Goal: Task Accomplishment & Management: Manage account settings

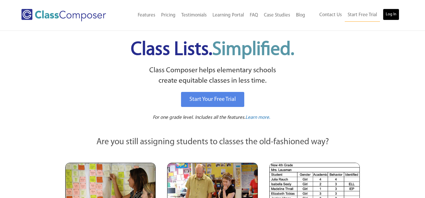
click at [390, 16] on link "Log In" at bounding box center [391, 15] width 16 height 12
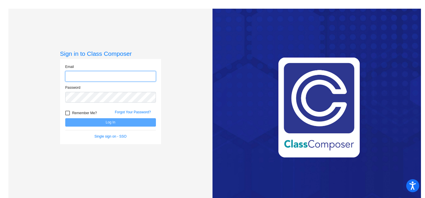
type input "[EMAIL_ADDRESS][DOMAIN_NAME]"
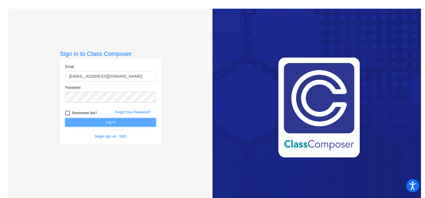
click at [90, 120] on button "Log In" at bounding box center [110, 122] width 91 height 8
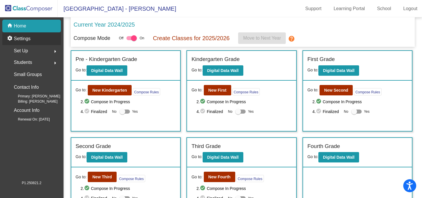
click at [30, 40] on p "Settings" at bounding box center [22, 38] width 17 height 7
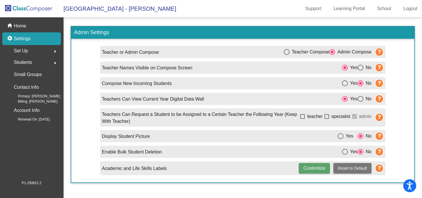
click at [29, 48] on div "Set Up arrow_right" at bounding box center [33, 51] width 55 height 12
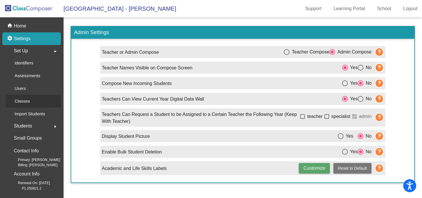
click at [22, 104] on p "Classes" at bounding box center [21, 101] width 15 height 7
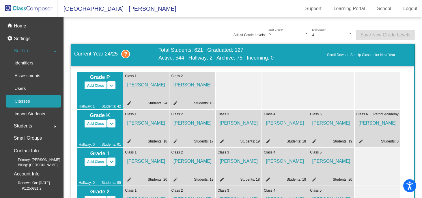
click at [69, 121] on mat-sidenav-content "Adjust Grade Levels: P Start Grade * 4 End Grade * Save New Grade Levels Curren…" at bounding box center [243, 107] width 359 height 181
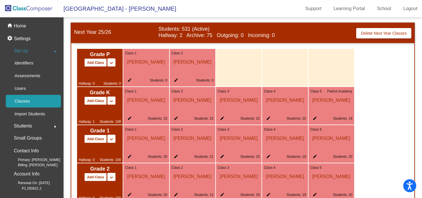
scroll to position [301, 0]
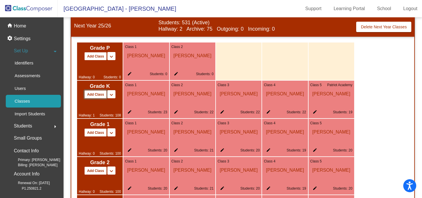
click at [99, 94] on button "Add Class" at bounding box center [95, 94] width 23 height 8
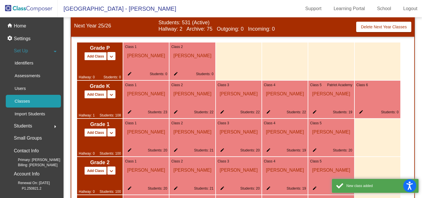
click at [360, 112] on mat-icon "edit" at bounding box center [360, 113] width 7 height 7
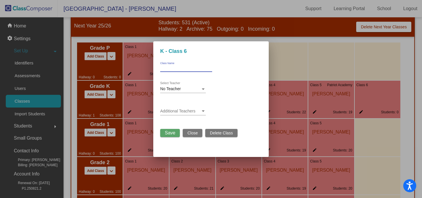
click at [184, 68] on input "Class Name" at bounding box center [186, 68] width 52 height 4
click at [197, 134] on span "Close" at bounding box center [193, 133] width 10 height 5
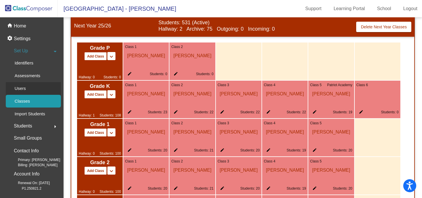
click at [14, 89] on div "Users" at bounding box center [18, 88] width 25 height 13
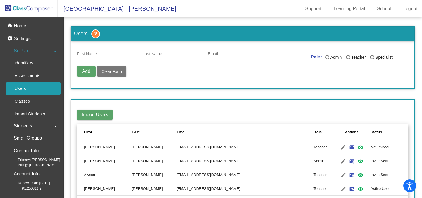
click at [86, 53] on input "First Name" at bounding box center [107, 54] width 60 height 5
type input "[PERSON_NAME]"
click at [211, 57] on div "Email" at bounding box center [256, 52] width 97 height 11
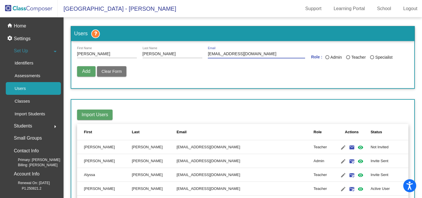
type input "[EMAIL_ADDRESS][DOMAIN_NAME]"
click at [85, 70] on span "Add" at bounding box center [86, 71] width 8 height 5
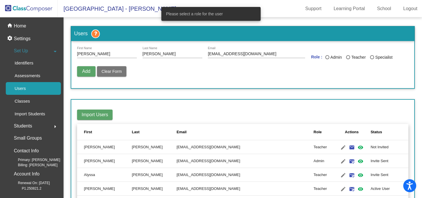
click at [351, 58] on div "Teacher" at bounding box center [359, 57] width 16 height 6
click at [348, 59] on input "Teacher" at bounding box center [348, 59] width 0 height 0
radio input "true"
click at [83, 72] on span "Add" at bounding box center [86, 71] width 8 height 5
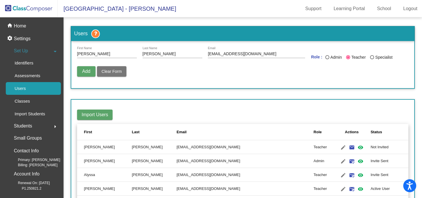
radio input "false"
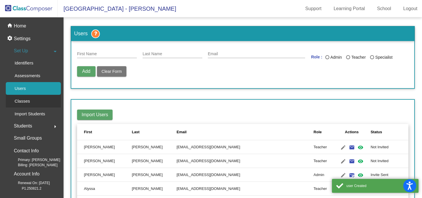
click at [29, 105] on p "Classes" at bounding box center [21, 101] width 15 height 7
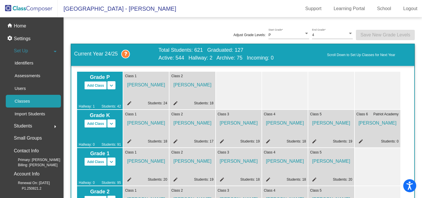
click at [75, 175] on div "Grade P Add Class Split P/K Split P/K/1 keyboard_arrow_down keyboard_arrow_up H…" at bounding box center [242, 186] width 343 height 240
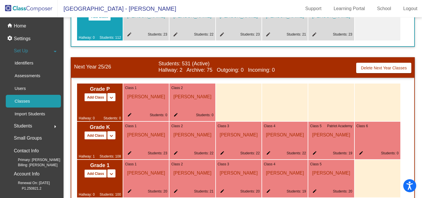
scroll to position [277, 0]
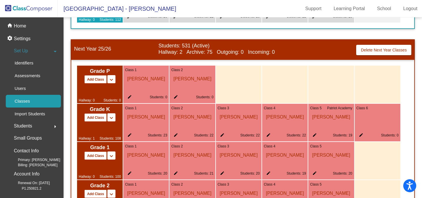
click at [357, 136] on mat-icon "edit" at bounding box center [360, 136] width 7 height 7
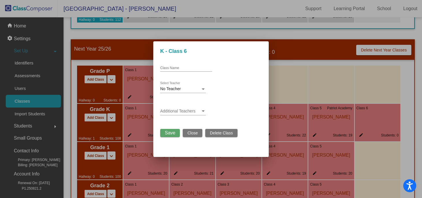
click at [196, 69] on input "Class Name" at bounding box center [186, 68] width 52 height 4
click at [204, 90] on div at bounding box center [203, 88] width 3 height 1
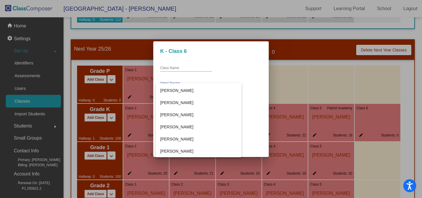
scroll to position [205, 0]
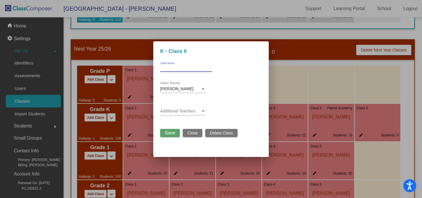
click at [189, 67] on input "Class Name" at bounding box center [186, 68] width 52 height 4
click at [168, 132] on span "Save" at bounding box center [170, 132] width 10 height 5
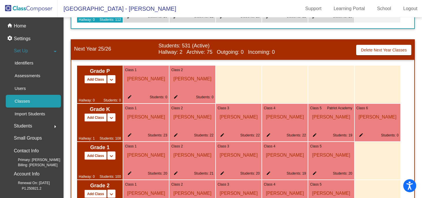
click at [362, 132] on div "Class 6 [PERSON_NAME] edit Students: 0" at bounding box center [378, 123] width 46 height 38
click at [361, 136] on mat-icon "edit" at bounding box center [360, 136] width 7 height 7
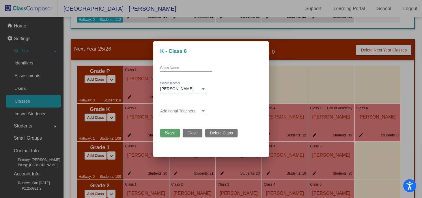
click at [203, 90] on div at bounding box center [203, 88] width 3 height 1
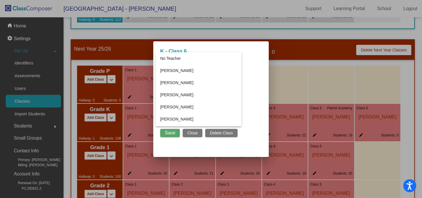
scroll to position [236, 0]
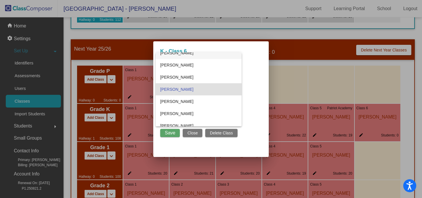
click at [191, 57] on span "[PERSON_NAME]" at bounding box center [198, 53] width 77 height 12
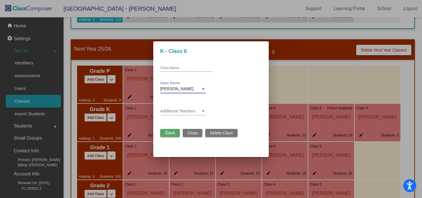
scroll to position [231, 0]
click at [173, 135] on span "Save" at bounding box center [170, 132] width 10 height 5
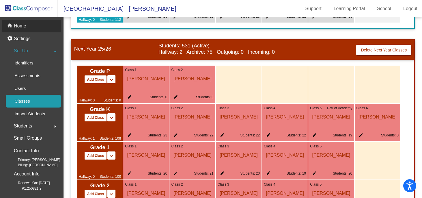
click at [24, 28] on p "Home" at bounding box center [20, 26] width 12 height 7
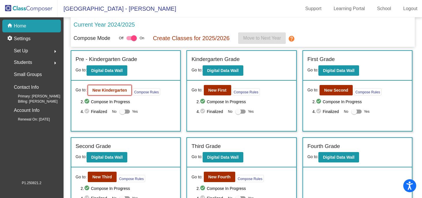
click at [119, 91] on b "New Kindergarten" at bounding box center [109, 90] width 35 height 5
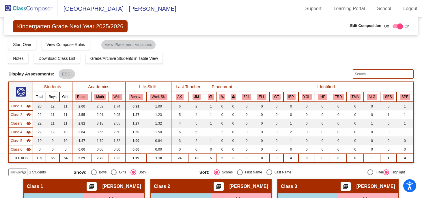
click at [319, 173] on div "Hallway visibility_off 1 Students Show: Boys Girls Both Sort: Scores First Name…" at bounding box center [211, 172] width 406 height 8
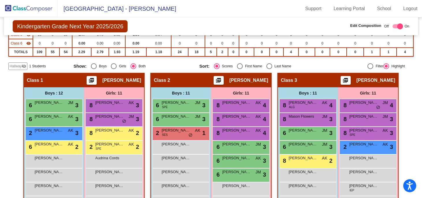
scroll to position [92, 0]
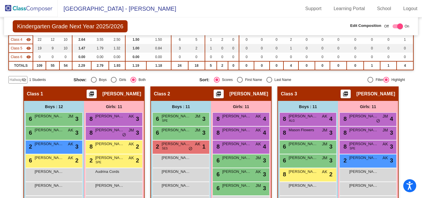
click at [13, 78] on span "Hallway" at bounding box center [16, 79] width 12 height 5
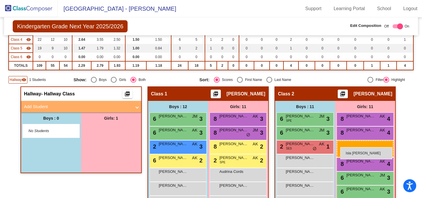
drag, startPoint x: 104, startPoint y: 131, endPoint x: 341, endPoint y: 147, distance: 237.5
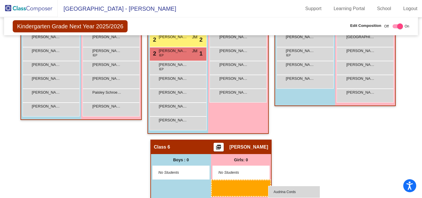
scroll to position [425, 0]
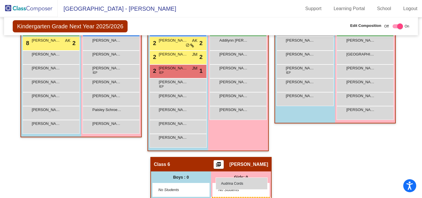
drag, startPoint x: 240, startPoint y: 119, endPoint x: 216, endPoint y: 177, distance: 63.0
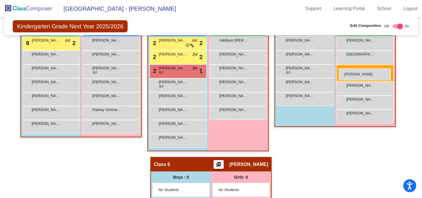
drag, startPoint x: 353, startPoint y: 72, endPoint x: 339, endPoint y: 68, distance: 14.4
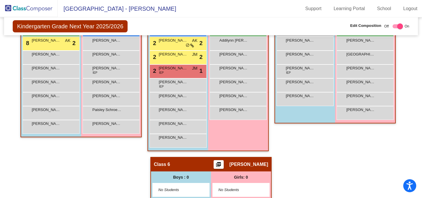
click at [310, 132] on div "Class 5 - Patriot Academy picture_as_pdf [PERSON_NAME] Add Student First Name L…" at bounding box center [335, 56] width 121 height 202
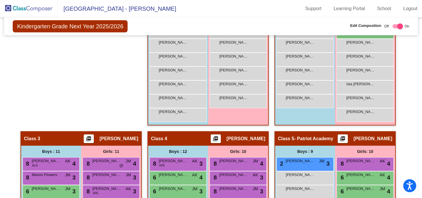
scroll to position [240, 0]
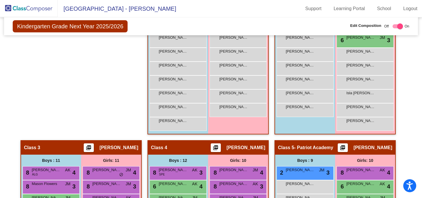
click at [83, 86] on div "Hallway - Hallway Class picture_as_pdf Add Student First Name Last Name Student…" at bounding box center [81, 39] width 121 height 202
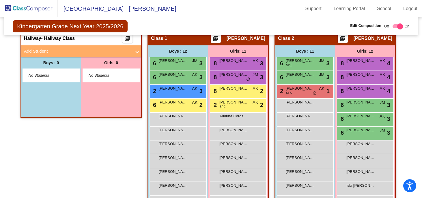
scroll to position [136, 0]
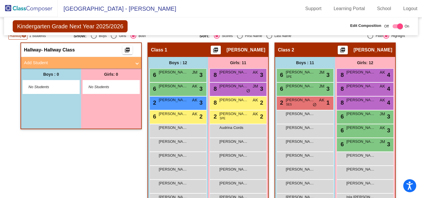
click at [136, 63] on span at bounding box center [137, 63] width 2 height 7
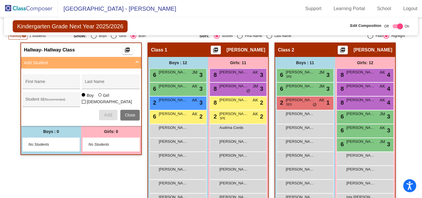
click at [21, 37] on span "Hallway" at bounding box center [16, 35] width 12 height 5
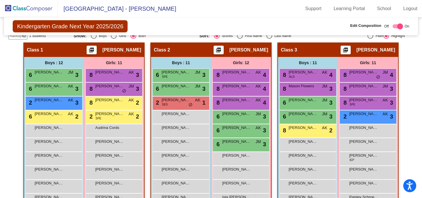
click at [21, 37] on span "Hallway" at bounding box center [16, 35] width 12 height 5
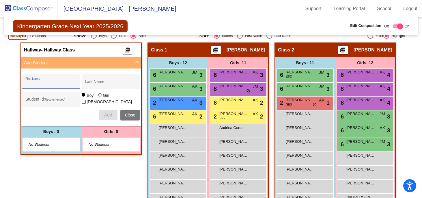
click at [44, 85] on input "First Name" at bounding box center [51, 83] width 52 height 5
type input "Jaxon"
type input "Best"
click at [105, 117] on span "Add" at bounding box center [108, 114] width 8 height 5
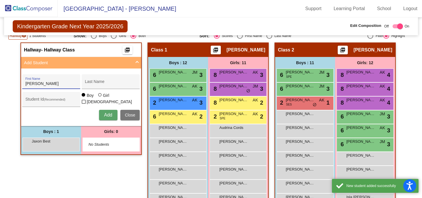
type input "[PERSON_NAME]"
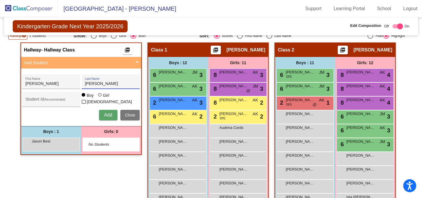
type input "[PERSON_NAME]"
click at [96, 97] on mat-radio-group "Boy Girl" at bounding box center [96, 94] width 29 height 5
click at [101, 98] on div at bounding box center [100, 95] width 5 height 5
click at [101, 98] on input "Girl" at bounding box center [100, 98] width 0 height 0
radio input "true"
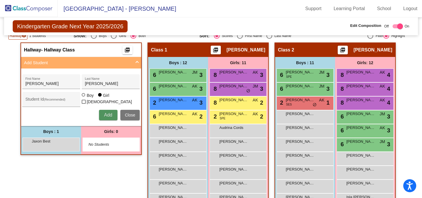
click at [104, 116] on span "Add" at bounding box center [108, 114] width 8 height 5
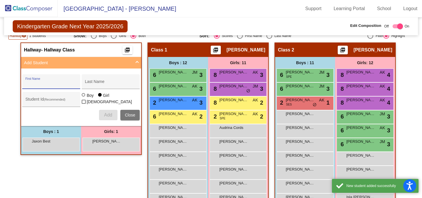
click at [48, 85] on input "First Name" at bounding box center [51, 83] width 52 height 5
type input "[PERSON_NAME]"
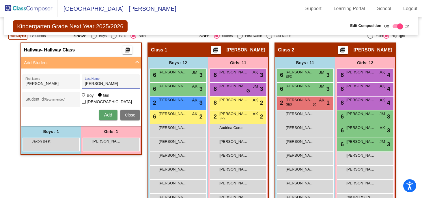
type input "[PERSON_NAME]"
click at [82, 97] on div at bounding box center [83, 94] width 3 height 3
click at [84, 98] on input "Boy" at bounding box center [84, 98] width 0 height 0
radio input "true"
click at [105, 114] on span "Add" at bounding box center [108, 114] width 8 height 5
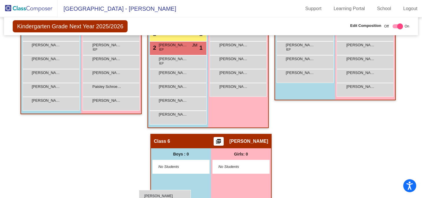
scroll to position [452, 0]
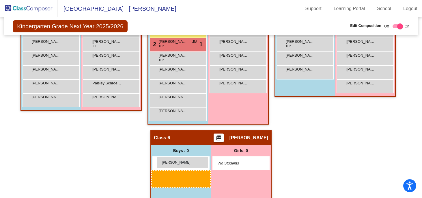
drag, startPoint x: 52, startPoint y: 65, endPoint x: 157, endPoint y: 156, distance: 139.0
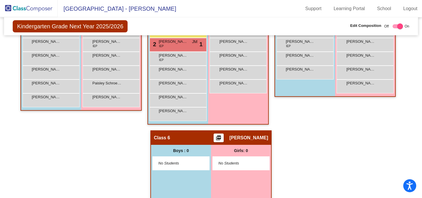
click at [160, 164] on span "No Students" at bounding box center [177, 163] width 36 height 6
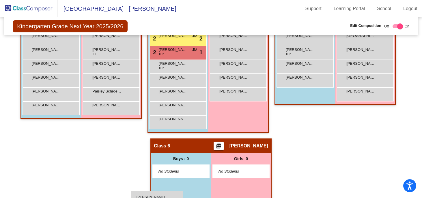
scroll to position [447, 0]
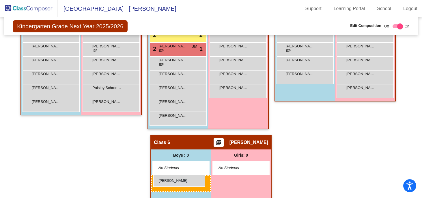
drag, startPoint x: 61, startPoint y: 97, endPoint x: 153, endPoint y: 175, distance: 120.8
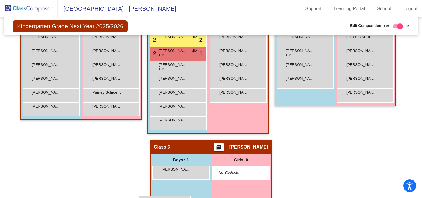
scroll to position [452, 0]
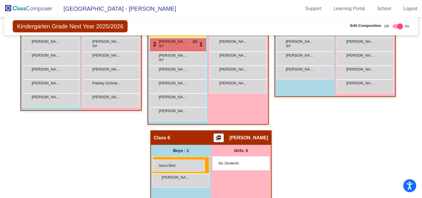
drag, startPoint x: 57, startPoint y: 92, endPoint x: 153, endPoint y: 160, distance: 118.0
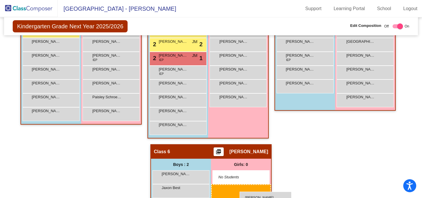
scroll to position [443, 0]
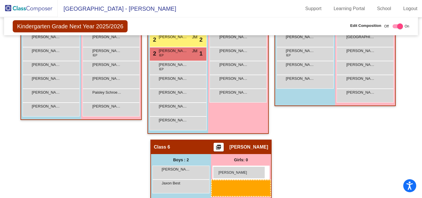
drag, startPoint x: 110, startPoint y: 87, endPoint x: 213, endPoint y: 167, distance: 130.3
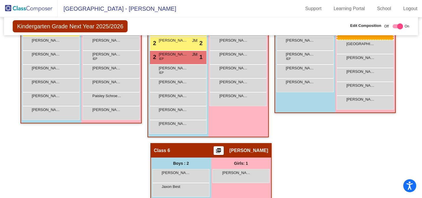
scroll to position [445, 0]
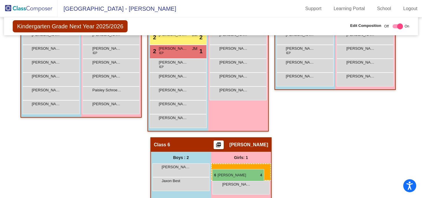
drag, startPoint x: 369, startPoint y: 46, endPoint x: 212, endPoint y: 169, distance: 199.0
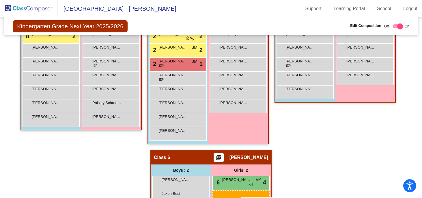
scroll to position [442, 0]
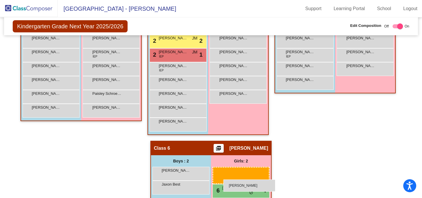
drag, startPoint x: 375, startPoint y: 93, endPoint x: 224, endPoint y: 179, distance: 174.1
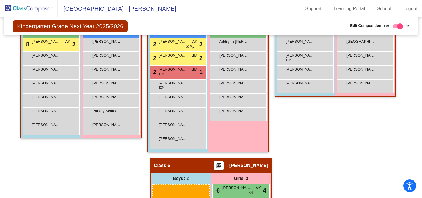
scroll to position [429, 0]
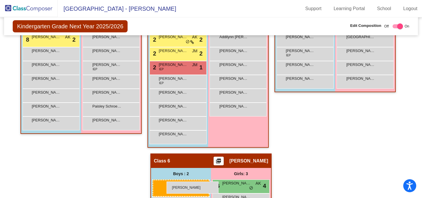
drag, startPoint x: 298, startPoint y: 99, endPoint x: 167, endPoint y: 181, distance: 155.1
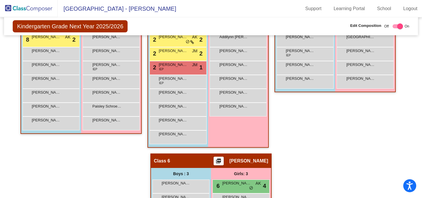
click at [325, 143] on div "Class 5 - Patriot Academy picture_as_pdf [PERSON_NAME] Add Student First Name L…" at bounding box center [335, 53] width 121 height 202
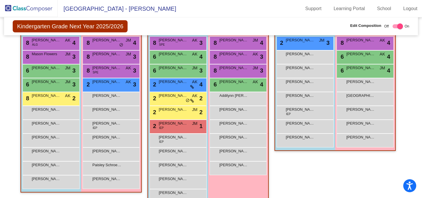
scroll to position [371, 0]
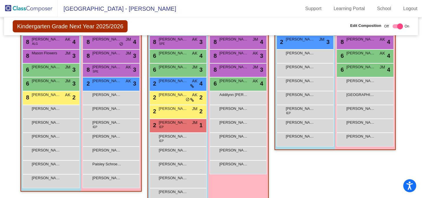
click at [403, 110] on div "Hallway - Hallway Class picture_as_pdf Add Student First Name Last Name Student…" at bounding box center [211, 56] width 406 height 496
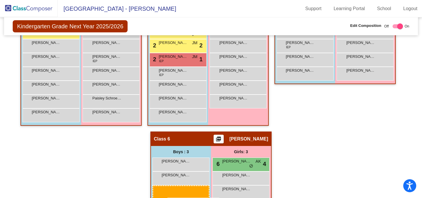
scroll to position [442, 0]
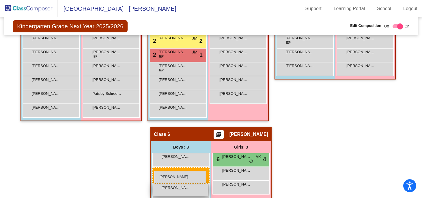
drag, startPoint x: 170, startPoint y: 147, endPoint x: 155, endPoint y: 171, distance: 28.2
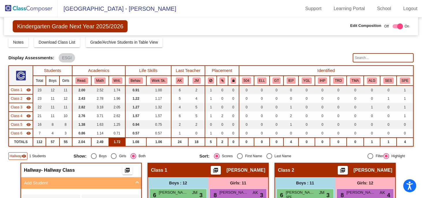
scroll to position [14, 0]
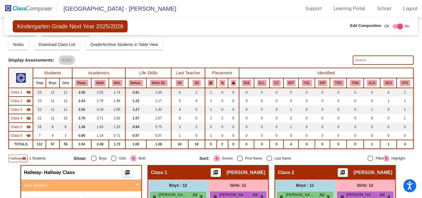
click at [359, 63] on input "text" at bounding box center [383, 59] width 61 height 9
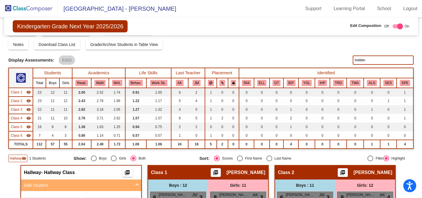
click at [407, 156] on div "Hallway visibility 1 Students Show: Boys Girls Both Sort: Scores First Name Las…" at bounding box center [211, 159] width 406 height 8
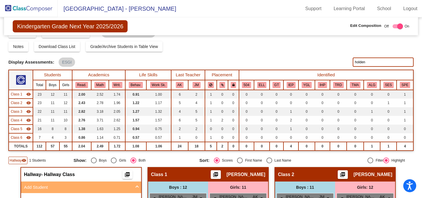
scroll to position [0, 0]
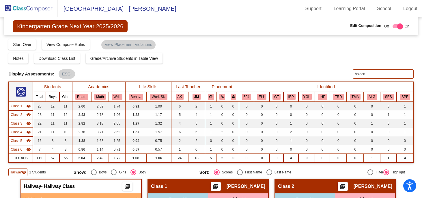
drag, startPoint x: 371, startPoint y: 74, endPoint x: 332, endPoint y: 74, distance: 39.0
click at [332, 74] on div "Display Scores for Years: [DATE] - [DATE] [DATE] - [DATE] Display Assessments: …" at bounding box center [211, 73] width 406 height 9
type input "\"
click at [262, 60] on div "Notes Download Class List Import Students Grade/Archive Students in Table View …" at bounding box center [211, 58] width 406 height 10
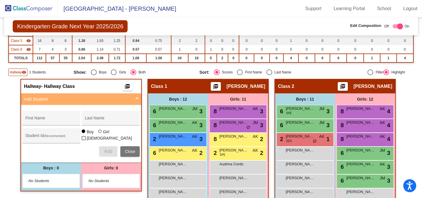
scroll to position [104, 0]
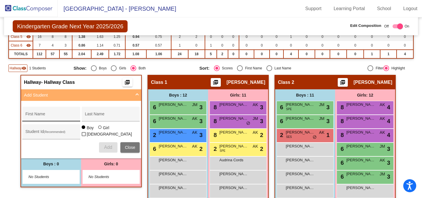
click at [61, 114] on input "First Name" at bounding box center [51, 116] width 52 height 5
type input "[PERSON_NAME]"
type input "Holden"
click at [104, 146] on span "Add" at bounding box center [108, 147] width 8 height 5
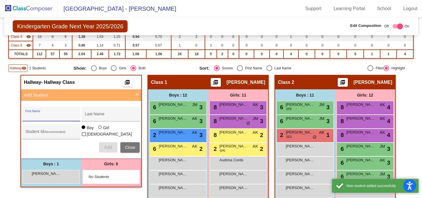
click at [114, 192] on app-classroom "Hallway - Hallway Class picture_as_pdf Add Student First Name Last Name Student…" at bounding box center [81, 134] width 121 height 118
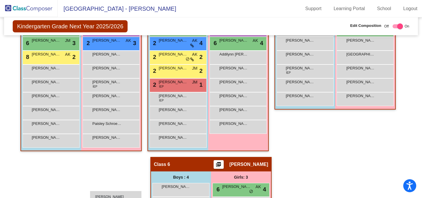
scroll to position [415, 0]
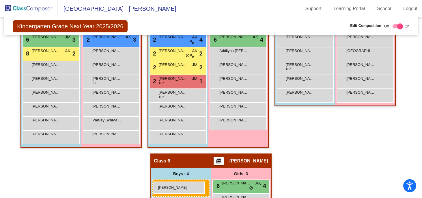
drag, startPoint x: 45, startPoint y: 86, endPoint x: 153, endPoint y: 181, distance: 144.5
click at [309, 152] on div "Class 5 - Patriot Academy picture_as_pdf [PERSON_NAME] Add Student First Name L…" at bounding box center [335, 60] width 121 height 188
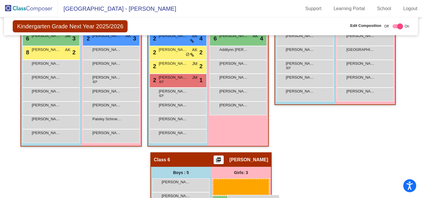
scroll to position [421, 0]
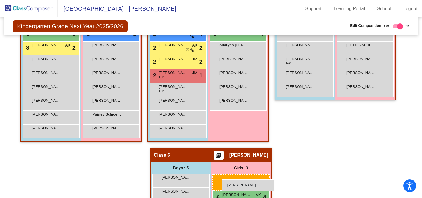
drag, startPoint x: 233, startPoint y: 154, endPoint x: 222, endPoint y: 179, distance: 27.0
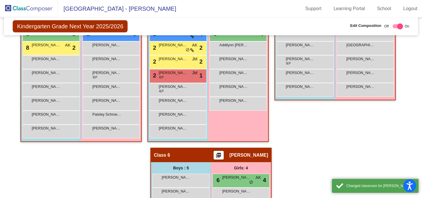
click at [284, 111] on div "Class 5 - Patriot Academy picture_as_pdf [PERSON_NAME] Add Student First Name L…" at bounding box center [335, 54] width 121 height 188
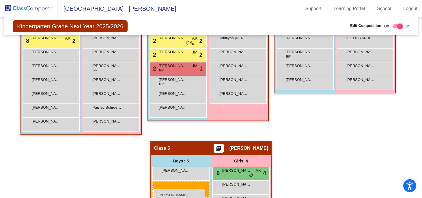
scroll to position [429, 0]
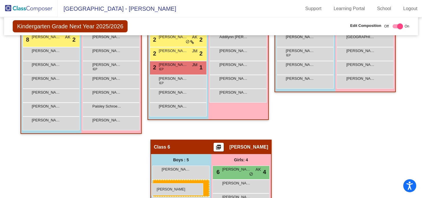
drag, startPoint x: 185, startPoint y: 153, endPoint x: 151, endPoint y: 183, distance: 45.0
click at [299, 137] on div "Class 5 - Patriot Academy picture_as_pdf [PERSON_NAME] Add Student First Name L…" at bounding box center [335, 46] width 121 height 188
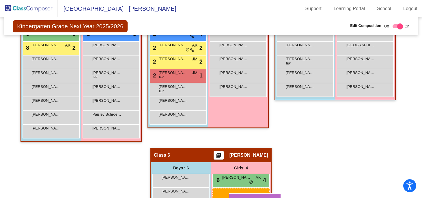
scroll to position [425, 0]
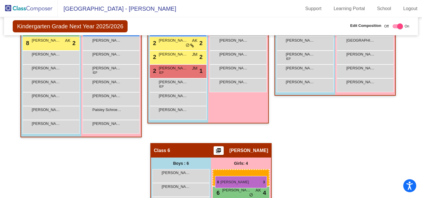
drag, startPoint x: 239, startPoint y: 68, endPoint x: 215, endPoint y: 176, distance: 109.9
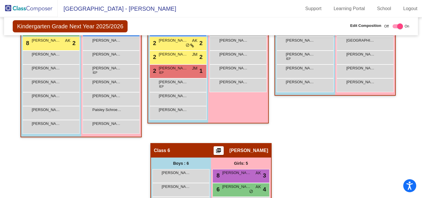
click at [294, 151] on div "Hallway - Hallway Class picture_as_pdf Add Student First Name Last Name Student…" at bounding box center [211, 8] width 406 height 508
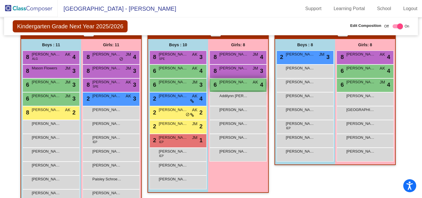
scroll to position [368, 0]
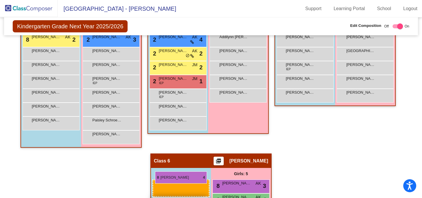
drag, startPoint x: 52, startPoint y: 46, endPoint x: 155, endPoint y: 170, distance: 161.9
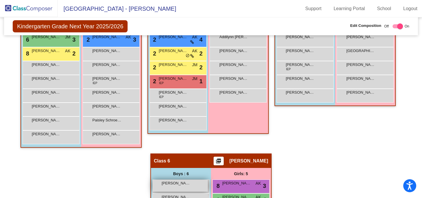
scroll to position [429, 0]
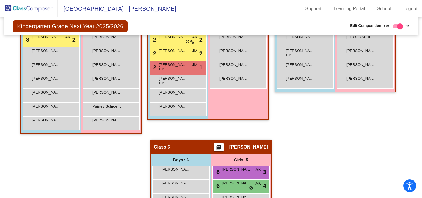
click at [75, 165] on div "Hallway - Hallway Class picture_as_pdf Add Student First Name Last Name Student…" at bounding box center [211, 4] width 406 height 508
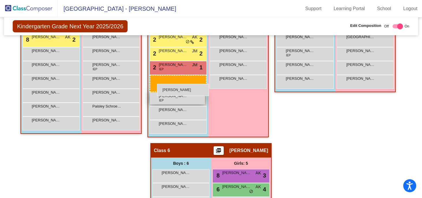
drag, startPoint x: 166, startPoint y: 185, endPoint x: 157, endPoint y: 84, distance: 100.9
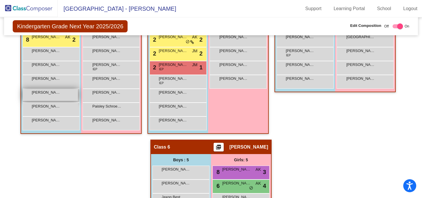
click at [56, 93] on span "[PERSON_NAME]" at bounding box center [46, 93] width 29 height 6
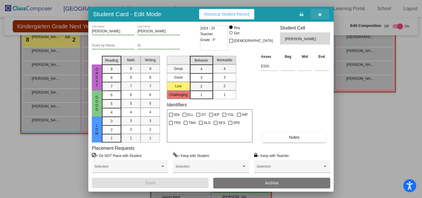
click at [320, 14] on icon "button" at bounding box center [320, 14] width 3 height 4
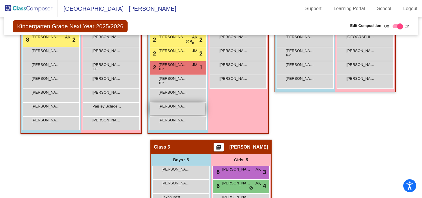
click at [184, 111] on div "[PERSON_NAME] lock do_not_disturb_alt" at bounding box center [177, 109] width 55 height 12
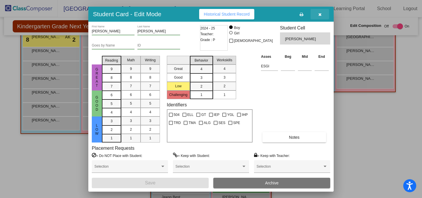
click at [320, 14] on icon "button" at bounding box center [320, 14] width 3 height 4
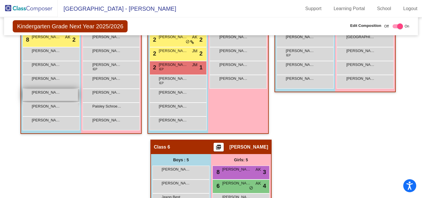
click at [57, 91] on span "[PERSON_NAME]" at bounding box center [46, 93] width 29 height 6
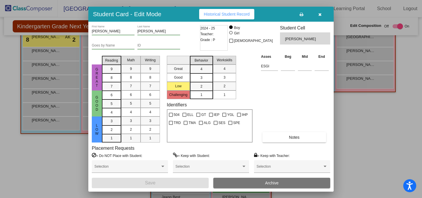
click at [273, 181] on span "Archive" at bounding box center [272, 183] width 14 height 5
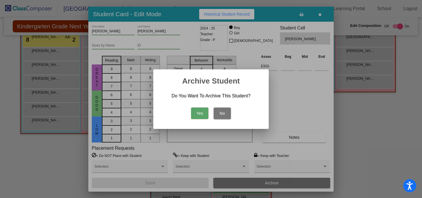
click at [204, 114] on button "Yes" at bounding box center [199, 113] width 17 height 12
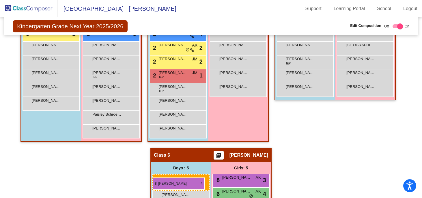
scroll to position [403, 0]
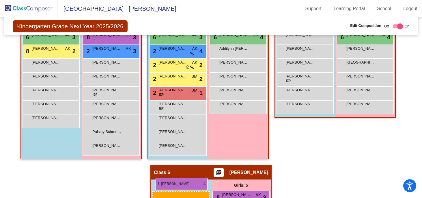
drag, startPoint x: 43, startPoint y: 50, endPoint x: 156, endPoint y: 178, distance: 170.3
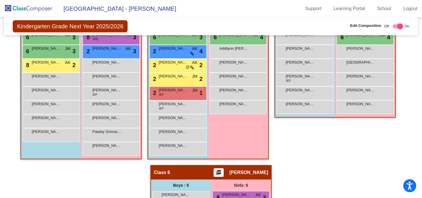
scroll to position [417, 0]
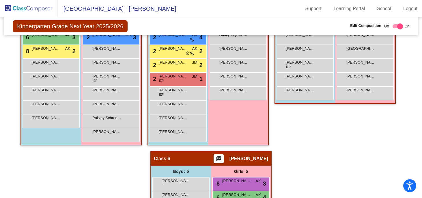
click at [116, 181] on div "Hallway - Hallway Class picture_as_pdf Add Student First Name Last Name Student…" at bounding box center [211, 9] width 406 height 494
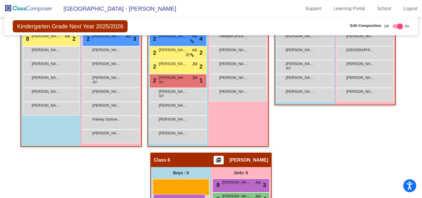
scroll to position [417, 0]
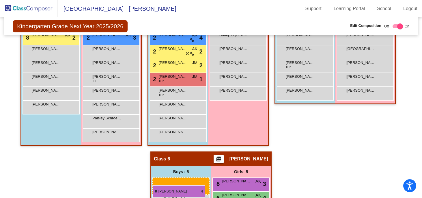
drag, startPoint x: 48, startPoint y: 66, endPoint x: 153, endPoint y: 185, distance: 158.8
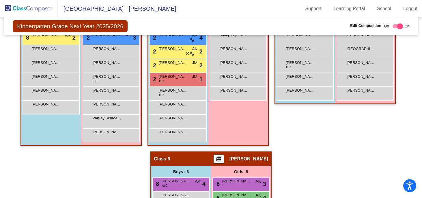
click at [115, 176] on div "Hallway - Hallway Class picture_as_pdf Add Student First Name Last Name Student…" at bounding box center [211, 16] width 406 height 508
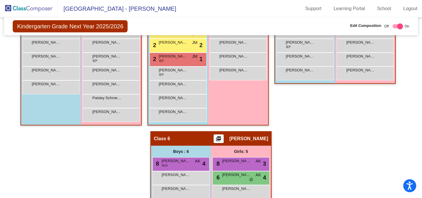
scroll to position [440, 0]
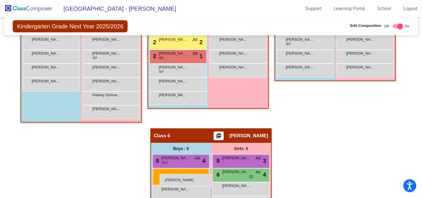
drag, startPoint x: 167, startPoint y: 99, endPoint x: 160, endPoint y: 174, distance: 75.2
click at [124, 170] on div "Hallway - Hallway Class picture_as_pdf Add Student First Name Last Name Student…" at bounding box center [211, 0] width 406 height 522
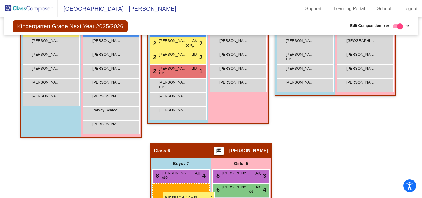
scroll to position [431, 0]
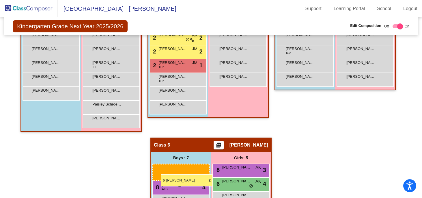
drag, startPoint x: 188, startPoint y: 93, endPoint x: 161, endPoint y: 174, distance: 85.9
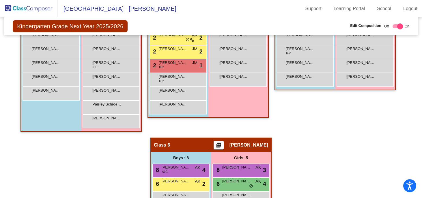
click at [284, 157] on div "Hallway - Hallway Class picture_as_pdf Add Student First Name Last Name Student…" at bounding box center [211, 16] width 406 height 536
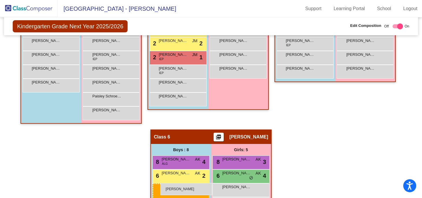
scroll to position [441, 0]
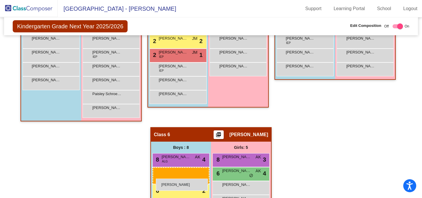
drag, startPoint x: 186, startPoint y: 134, endPoint x: 156, endPoint y: 178, distance: 53.1
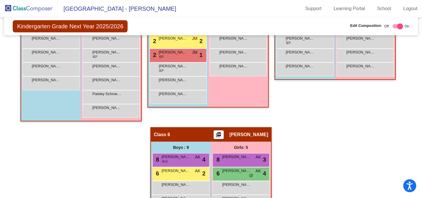
click at [122, 178] on div "Hallway - Hallway Class picture_as_pdf Add Student First Name Last Name Student…" at bounding box center [211, 13] width 406 height 550
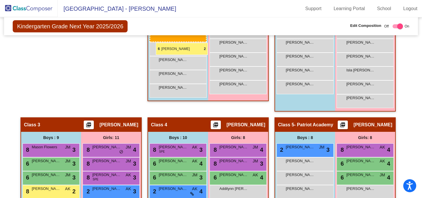
scroll to position [262, 0]
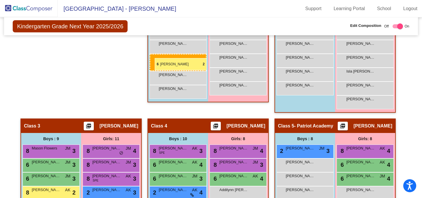
drag, startPoint x: 165, startPoint y: 160, endPoint x: 155, endPoint y: 58, distance: 101.9
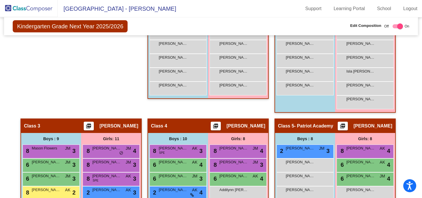
click at [259, 100] on app-classroom "Class 1 picture_as_pdf [PERSON_NAME] Add Student First Name Last Name Student I…" at bounding box center [208, 11] width 121 height 188
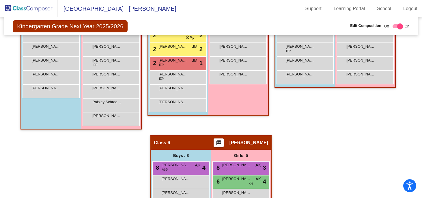
scroll to position [439, 0]
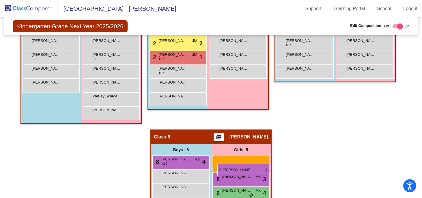
drag, startPoint x: 243, startPoint y: 40, endPoint x: 218, endPoint y: 164, distance: 126.0
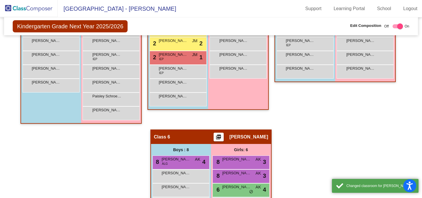
click at [286, 135] on div "Hallway - Hallway Class picture_as_pdf Add Student First Name Last Name Student…" at bounding box center [211, 8] width 406 height 536
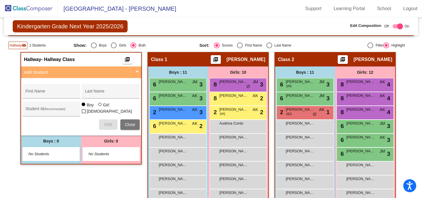
scroll to position [115, 0]
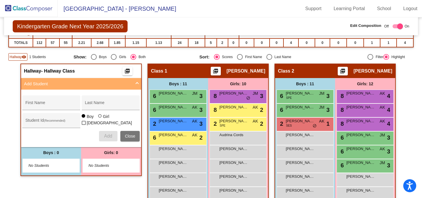
click at [18, 57] on span "Hallway" at bounding box center [16, 56] width 12 height 5
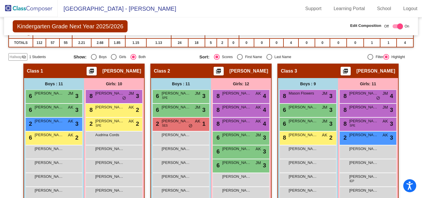
click at [18, 57] on span "Hallway" at bounding box center [16, 56] width 12 height 5
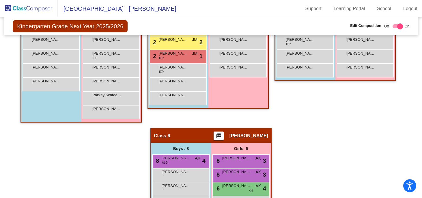
scroll to position [440, 0]
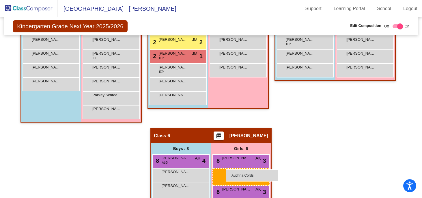
drag, startPoint x: 238, startPoint y: 136, endPoint x: 226, endPoint y: 169, distance: 35.3
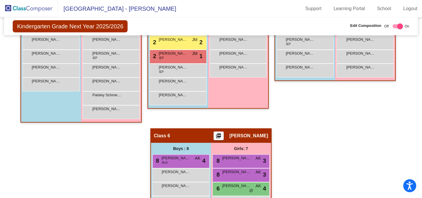
click at [302, 134] on div "Hallway - Hallway Class picture_as_pdf Add Student First Name Last Name Student…" at bounding box center [211, 7] width 406 height 536
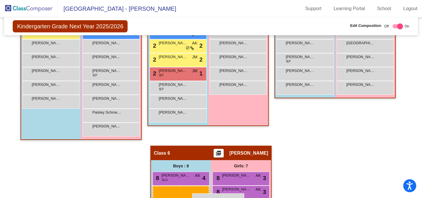
scroll to position [430, 0]
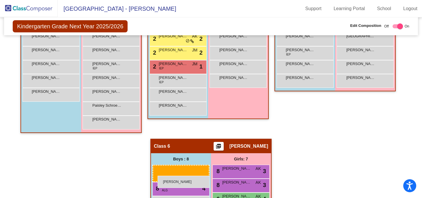
drag, startPoint x: 302, startPoint y: 128, endPoint x: 158, endPoint y: 175, distance: 151.9
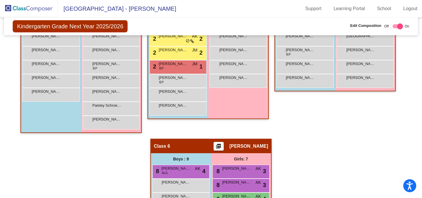
click at [312, 150] on div "Hallway - Hallway Class picture_as_pdf Add Student First Name Last Name Student…" at bounding box center [211, 24] width 406 height 550
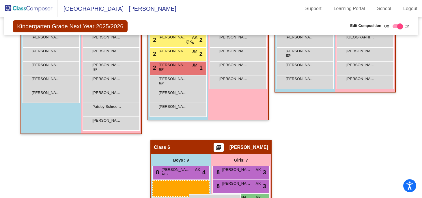
scroll to position [437, 0]
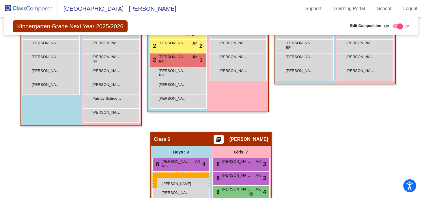
drag, startPoint x: 303, startPoint y: 93, endPoint x: 157, endPoint y: 177, distance: 167.9
click at [334, 140] on div "Hallway - Hallway Class picture_as_pdf Add Student First Name Last Name Student…" at bounding box center [211, 23] width 406 height 563
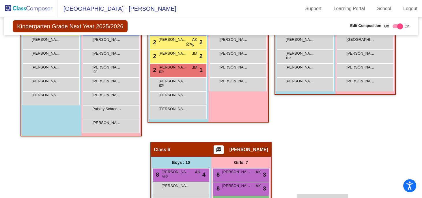
scroll to position [416, 0]
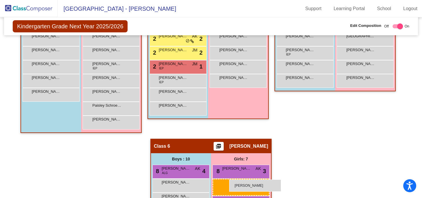
drag, startPoint x: 358, startPoint y: 167, endPoint x: 229, endPoint y: 179, distance: 129.1
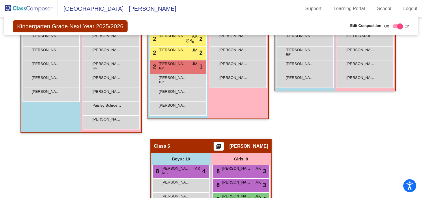
click at [305, 150] on div "Hallway - Hallway Class picture_as_pdf Add Student First Name Last Name Student…" at bounding box center [211, 38] width 406 height 550
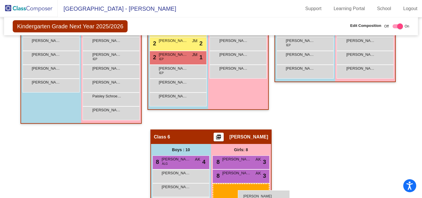
scroll to position [429, 0]
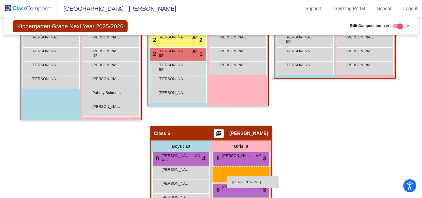
drag, startPoint x: 349, startPoint y: 131, endPoint x: 227, endPoint y: 176, distance: 130.5
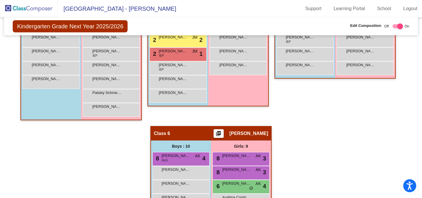
click at [339, 147] on div "Hallway - Hallway Class picture_as_pdf Add Student First Name Last Name Student…" at bounding box center [211, 25] width 406 height 550
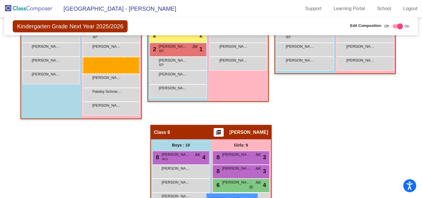
scroll to position [437, 0]
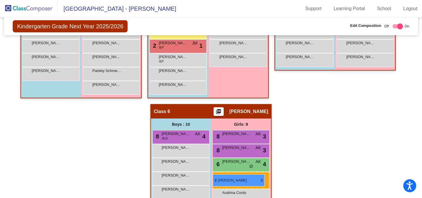
drag, startPoint x: 100, startPoint y: 118, endPoint x: 213, endPoint y: 174, distance: 125.6
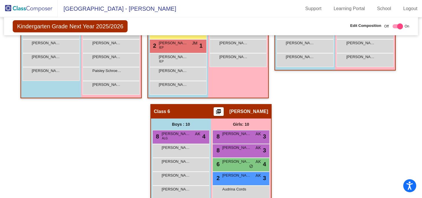
click at [304, 143] on div "Hallway - Hallway Class picture_as_pdf Add Student First Name Last Name Student…" at bounding box center [211, 10] width 406 height 536
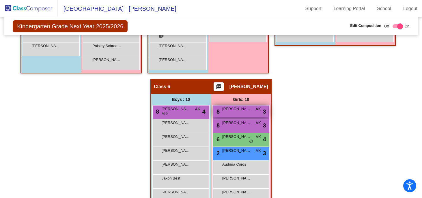
scroll to position [459, 0]
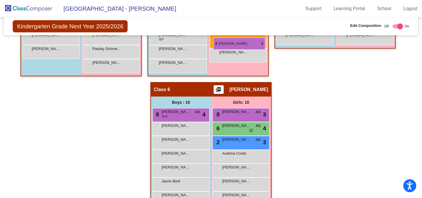
drag, startPoint x: 234, startPoint y: 111, endPoint x: 214, endPoint y: 37, distance: 76.5
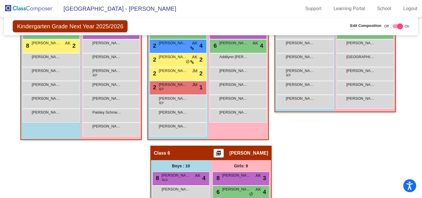
scroll to position [398, 0]
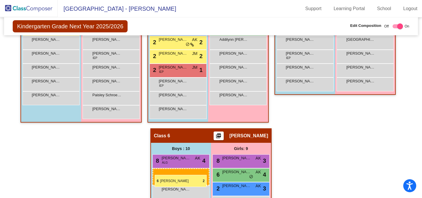
drag, startPoint x: 164, startPoint y: 97, endPoint x: 155, endPoint y: 175, distance: 78.2
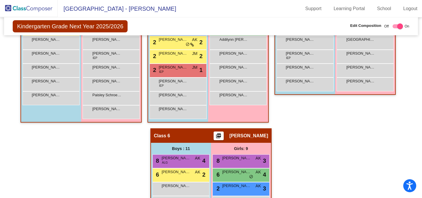
click at [296, 173] on div "Hallway - Hallway Class picture_as_pdf Add Student First Name Last Name Student…" at bounding box center [211, 48] width 406 height 536
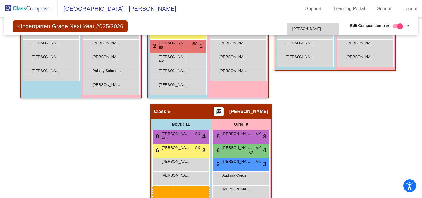
scroll to position [411, 0]
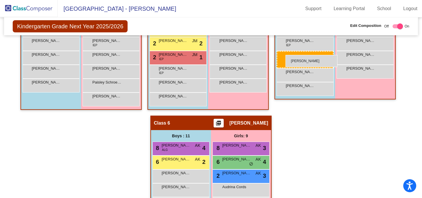
drag, startPoint x: 183, startPoint y: 127, endPoint x: 286, endPoint y: 55, distance: 125.6
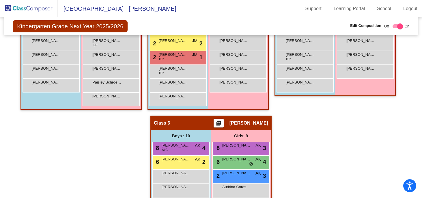
click at [303, 116] on div "Hallway - Hallway Class picture_as_pdf Add Student First Name Last Name Student…" at bounding box center [211, 29] width 406 height 522
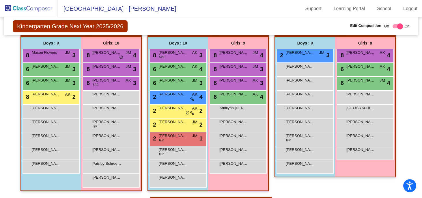
scroll to position [330, 0]
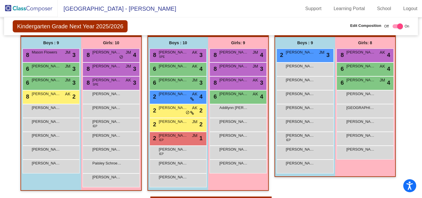
click at [400, 160] on div "Hallway - Hallway Class picture_as_pdf Add Student First Name Last Name Student…" at bounding box center [211, 110] width 406 height 522
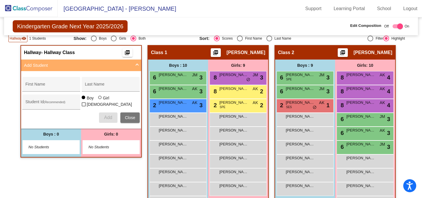
scroll to position [122, 0]
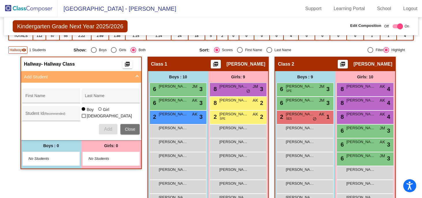
click at [136, 75] on span at bounding box center [137, 77] width 2 height 7
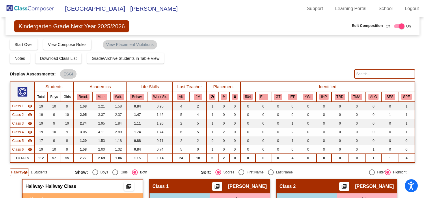
scroll to position [0, 0]
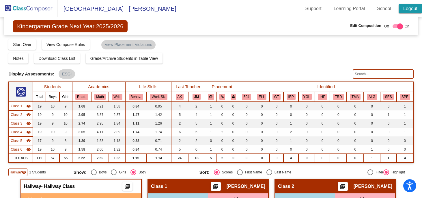
click at [416, 5] on link "Logout" at bounding box center [410, 8] width 23 height 9
